Goal: Check status: Check status

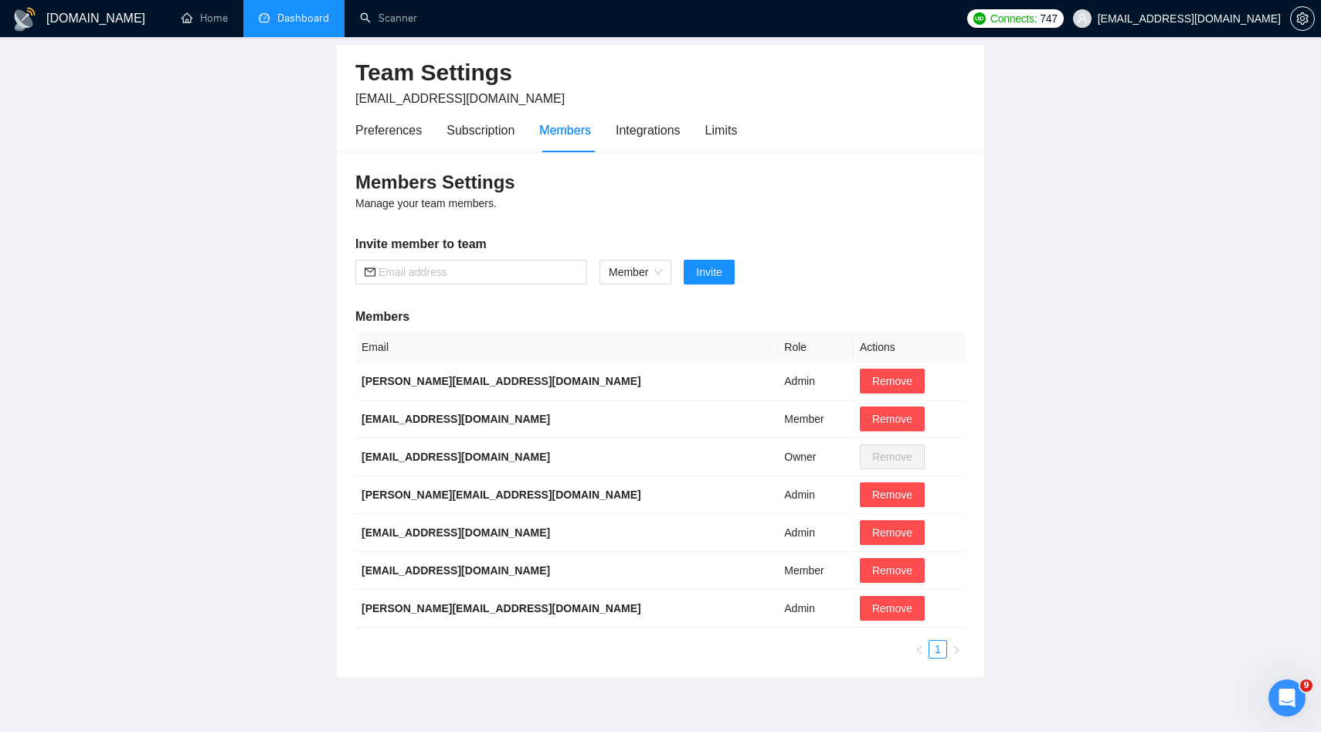
click at [297, 15] on link "Dashboard" at bounding box center [294, 18] width 70 height 13
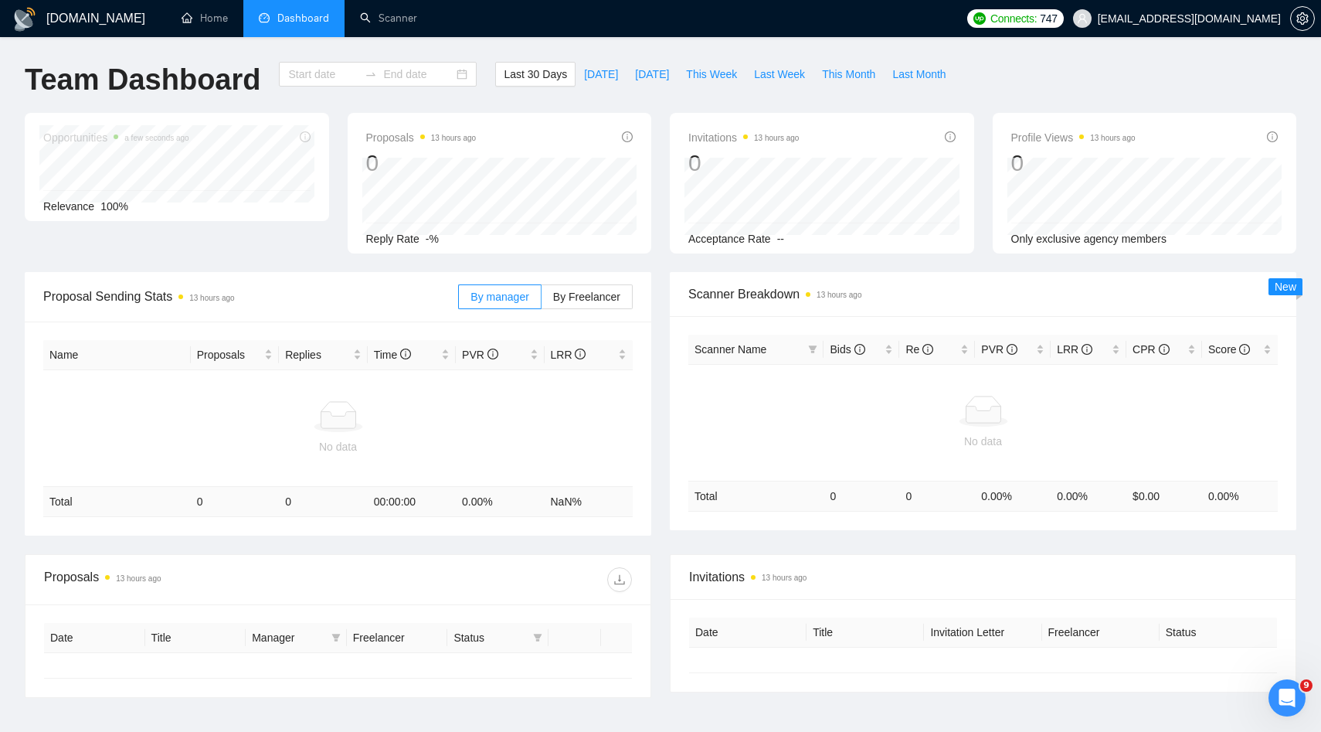
type input "[DATE]"
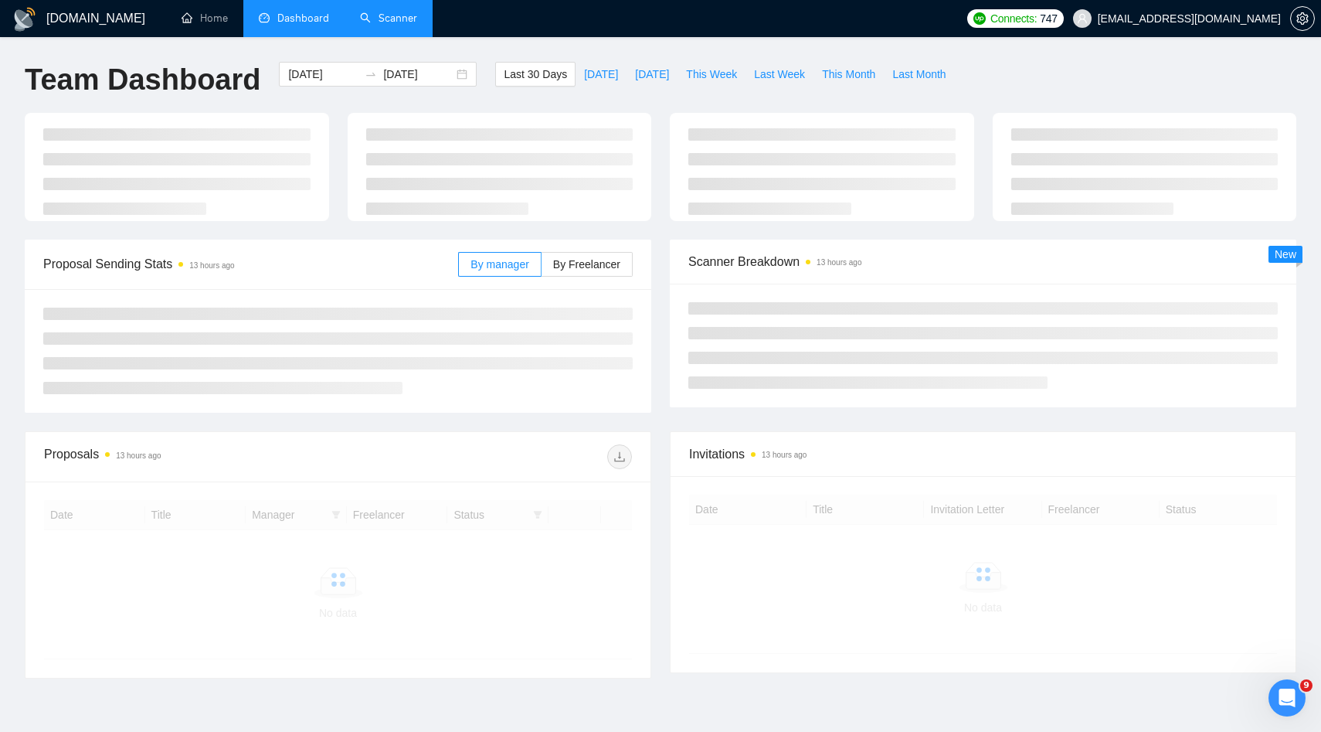
click at [398, 21] on link "Scanner" at bounding box center [388, 18] width 57 height 13
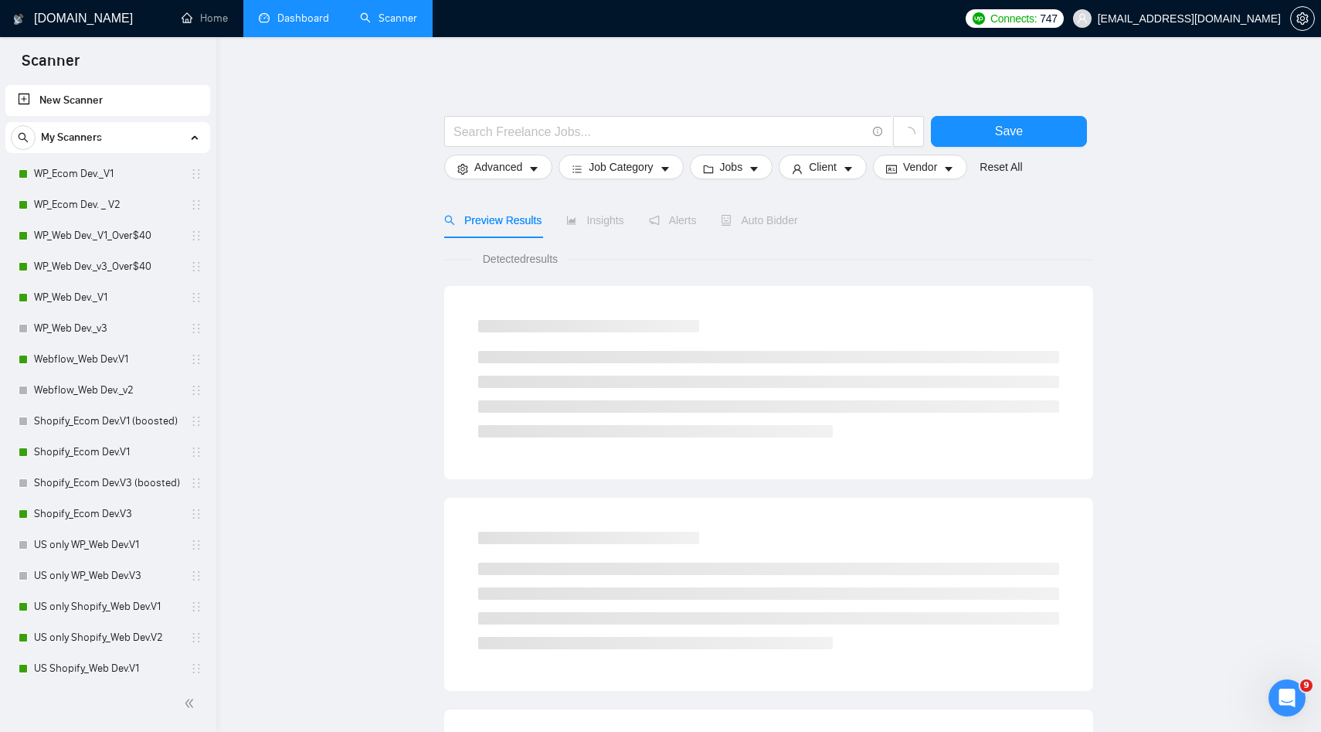
click at [360, 22] on link "Scanner" at bounding box center [388, 18] width 57 height 13
click at [298, 25] on link "Dashboard" at bounding box center [294, 18] width 70 height 13
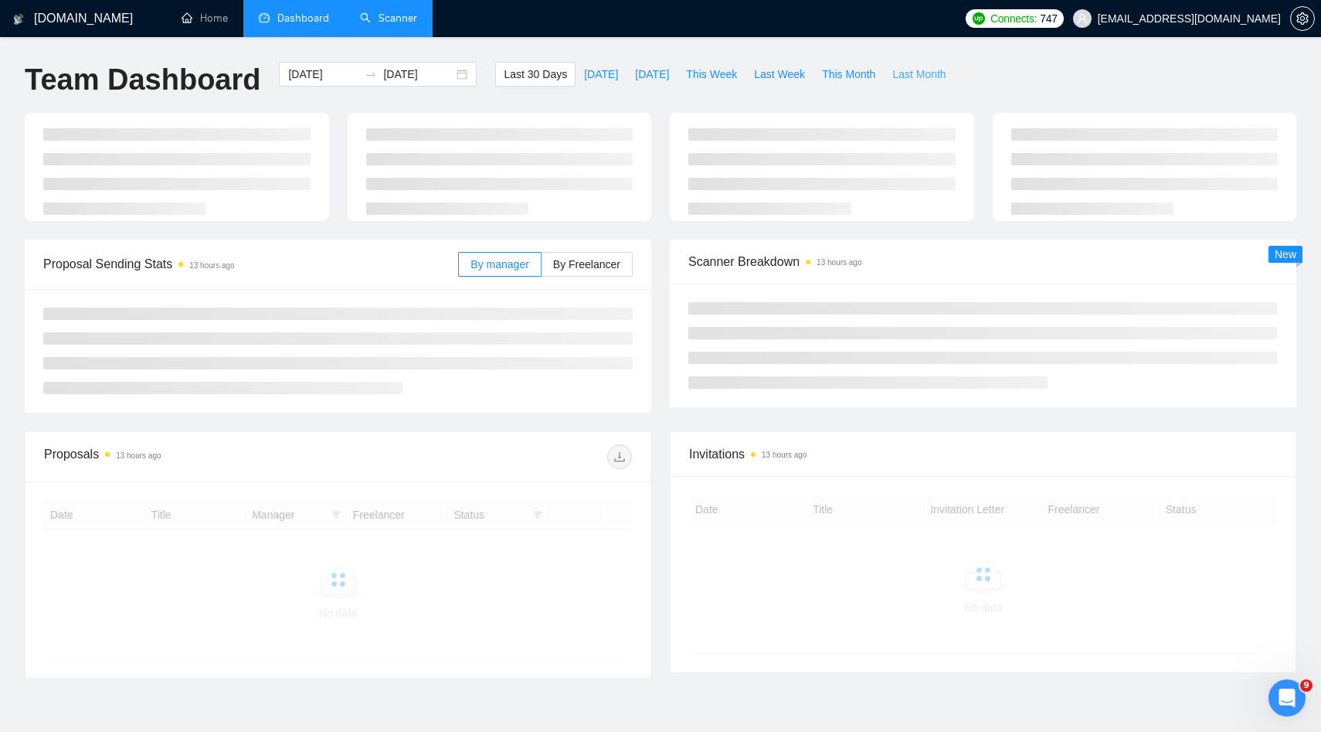
click at [905, 77] on span "Last Month" at bounding box center [918, 74] width 53 height 17
type input "[DATE]"
